Goal: Information Seeking & Learning: Learn about a topic

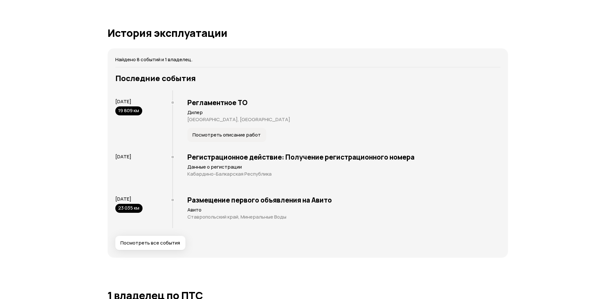
scroll to position [1115, 0]
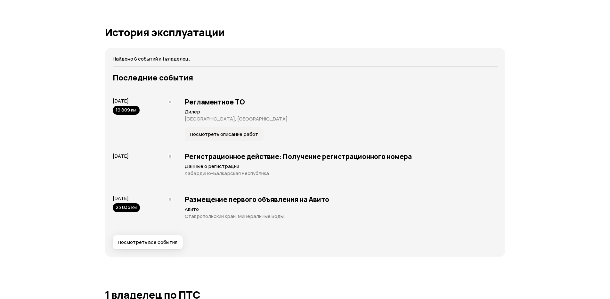
click at [152, 240] on span "Посмотреть все события" at bounding box center [148, 242] width 60 height 6
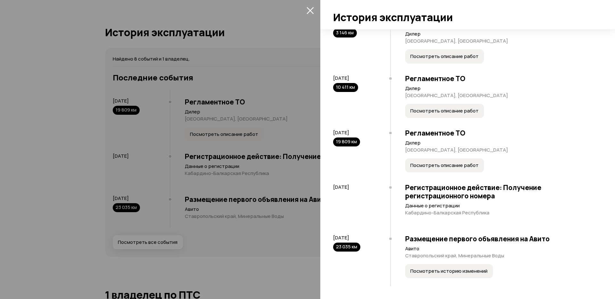
scroll to position [183, 0]
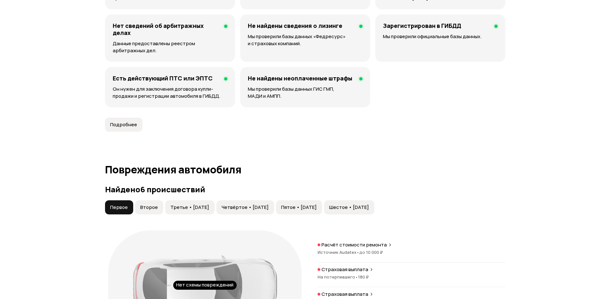
scroll to position [615, 0]
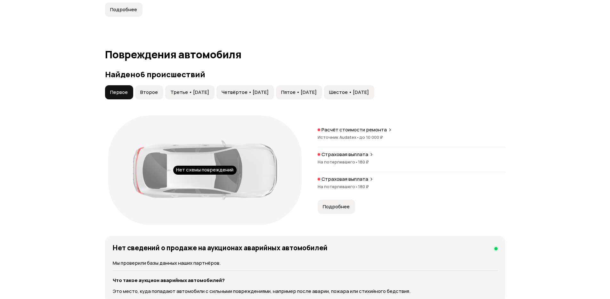
click at [144, 92] on span "Второе" at bounding box center [149, 92] width 18 height 6
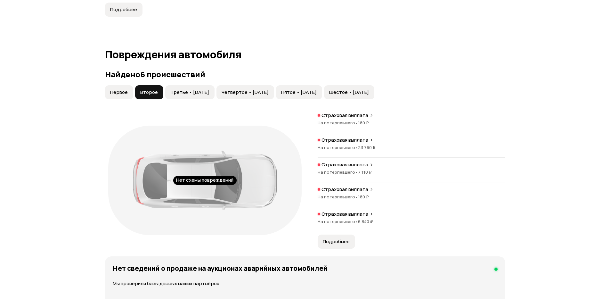
click at [199, 95] on span "Третье • [DATE]" at bounding box center [189, 92] width 39 height 6
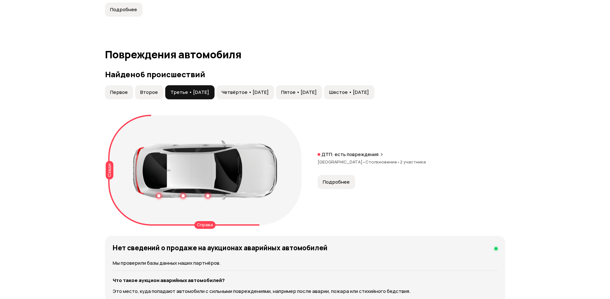
click at [269, 91] on span "Четвёртое • [DATE]" at bounding box center [245, 92] width 47 height 6
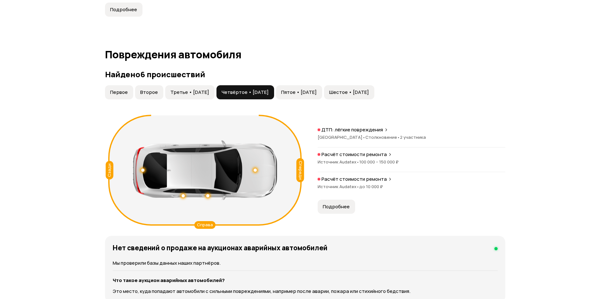
click at [317, 89] on span "Пятое • [DATE]" at bounding box center [299, 92] width 36 height 6
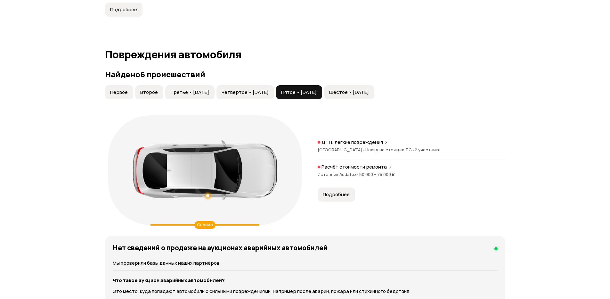
click at [322, 89] on button "Пятое • [DATE]" at bounding box center [299, 92] width 46 height 14
click at [369, 91] on span "Шестое • [DATE]" at bounding box center [349, 92] width 40 height 6
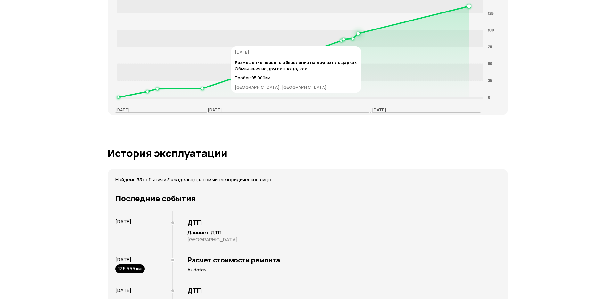
scroll to position [1192, 0]
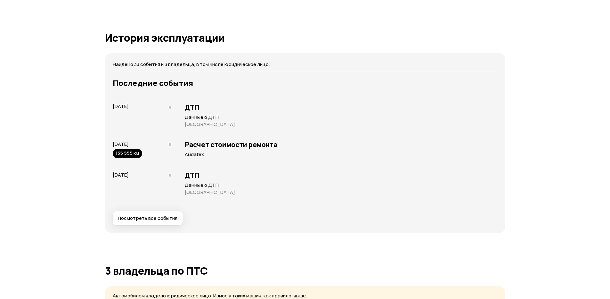
click at [156, 224] on button "Посмотреть все события" at bounding box center [148, 218] width 70 height 14
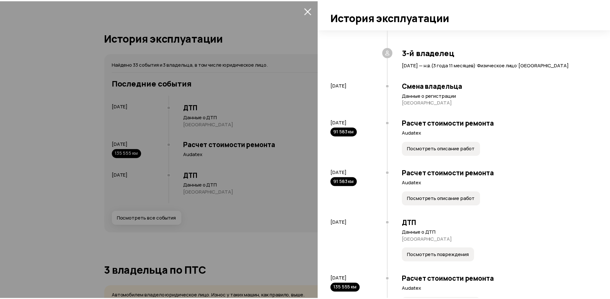
scroll to position [1340, 0]
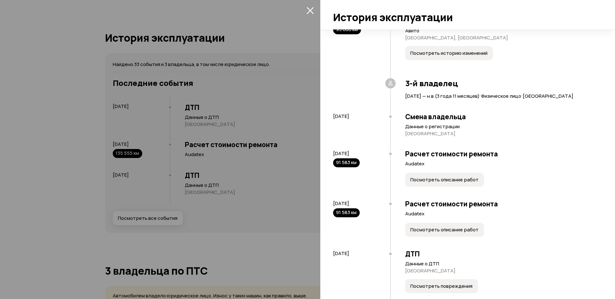
click at [242, 235] on div at bounding box center [307, 149] width 615 height 299
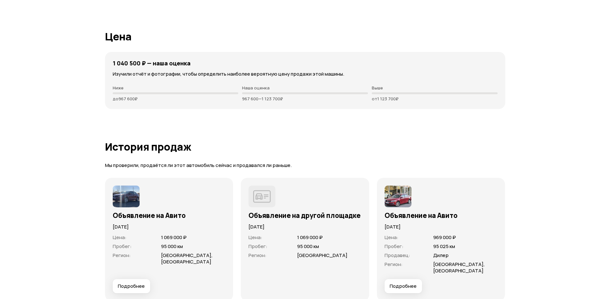
scroll to position [1707, 0]
drag, startPoint x: 244, startPoint y: 98, endPoint x: 261, endPoint y: 100, distance: 17.1
click at [261, 100] on p "967 600 — 1 123 700 ₽" at bounding box center [305, 99] width 126 height 5
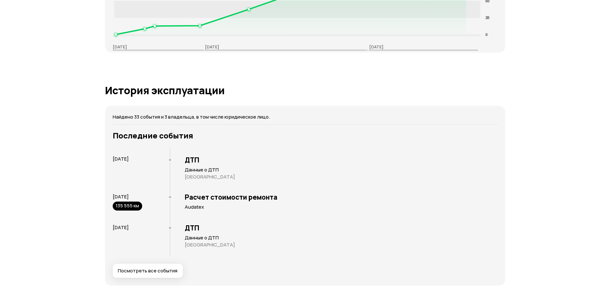
scroll to position [1053, 0]
